Goal: Information Seeking & Learning: Learn about a topic

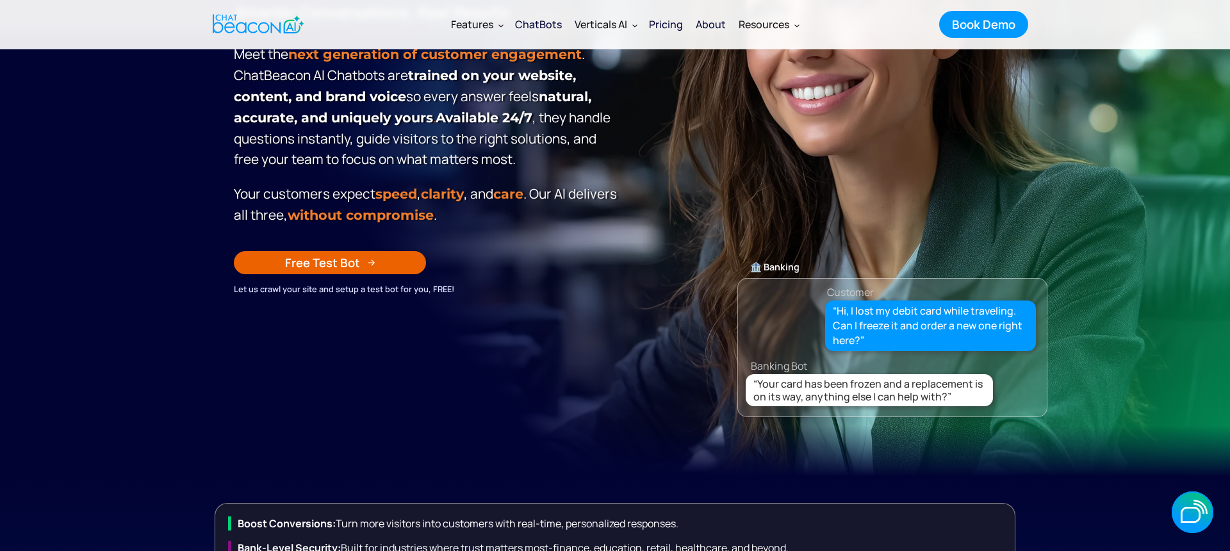
scroll to position [215, 0]
click at [669, 20] on div "Pricing" at bounding box center [666, 24] width 34 height 18
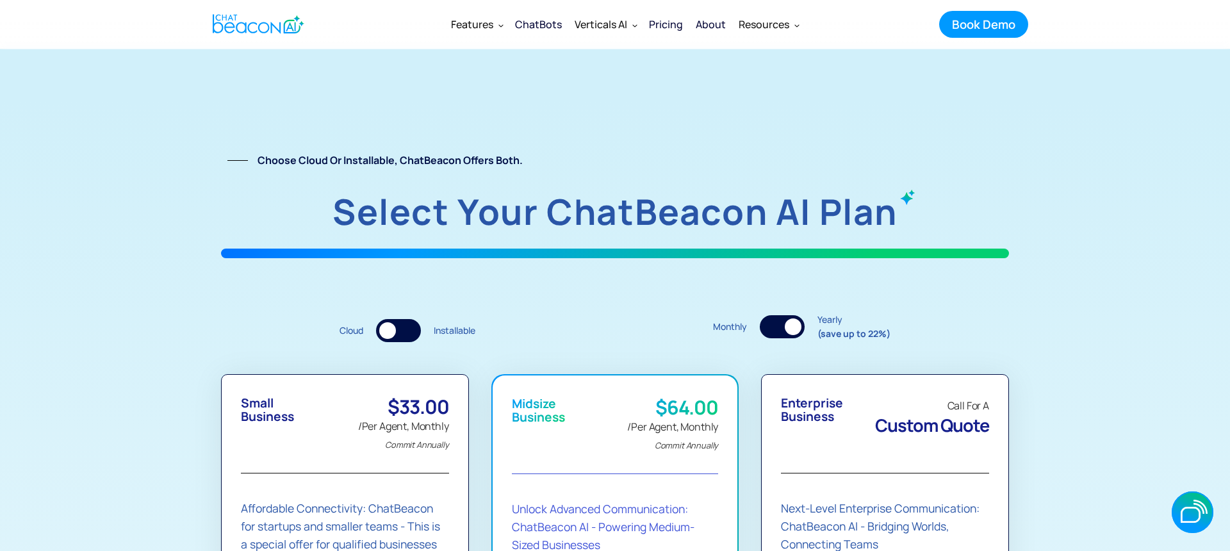
click at [789, 327] on div at bounding box center [793, 326] width 17 height 17
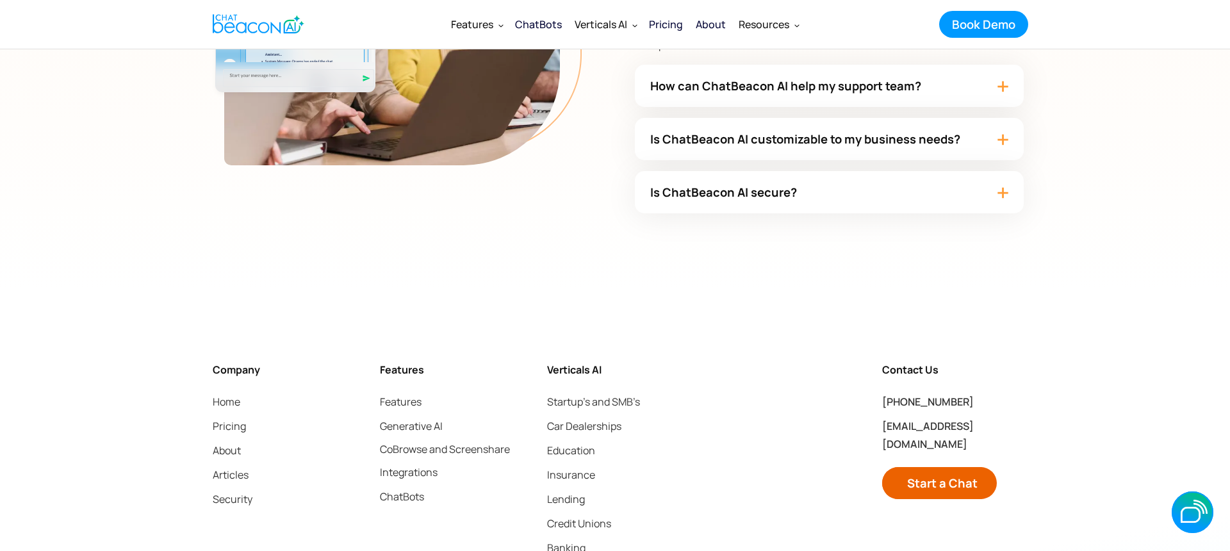
scroll to position [3740, 0]
